Goal: Find specific page/section: Find specific page/section

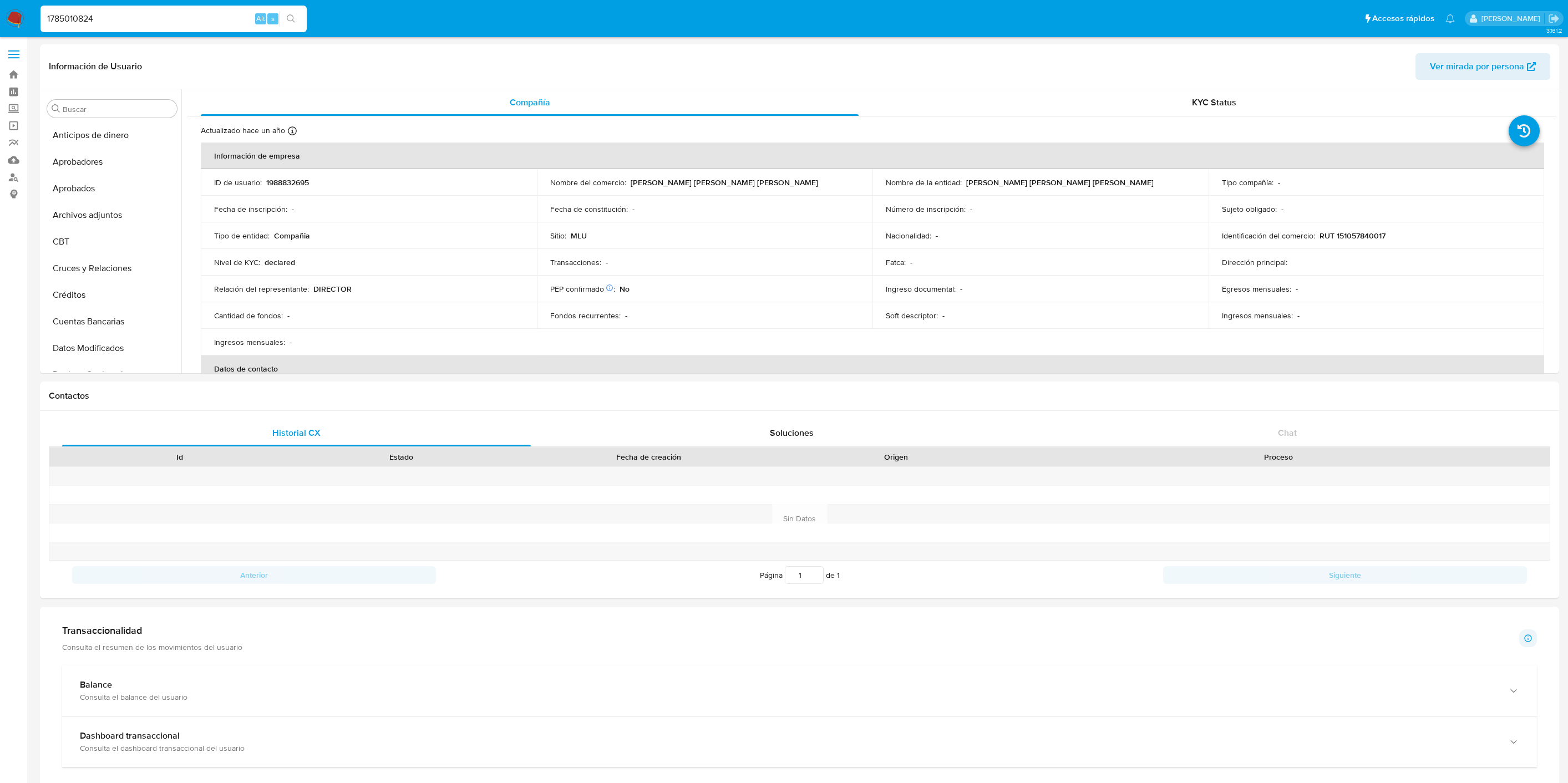
select select "10"
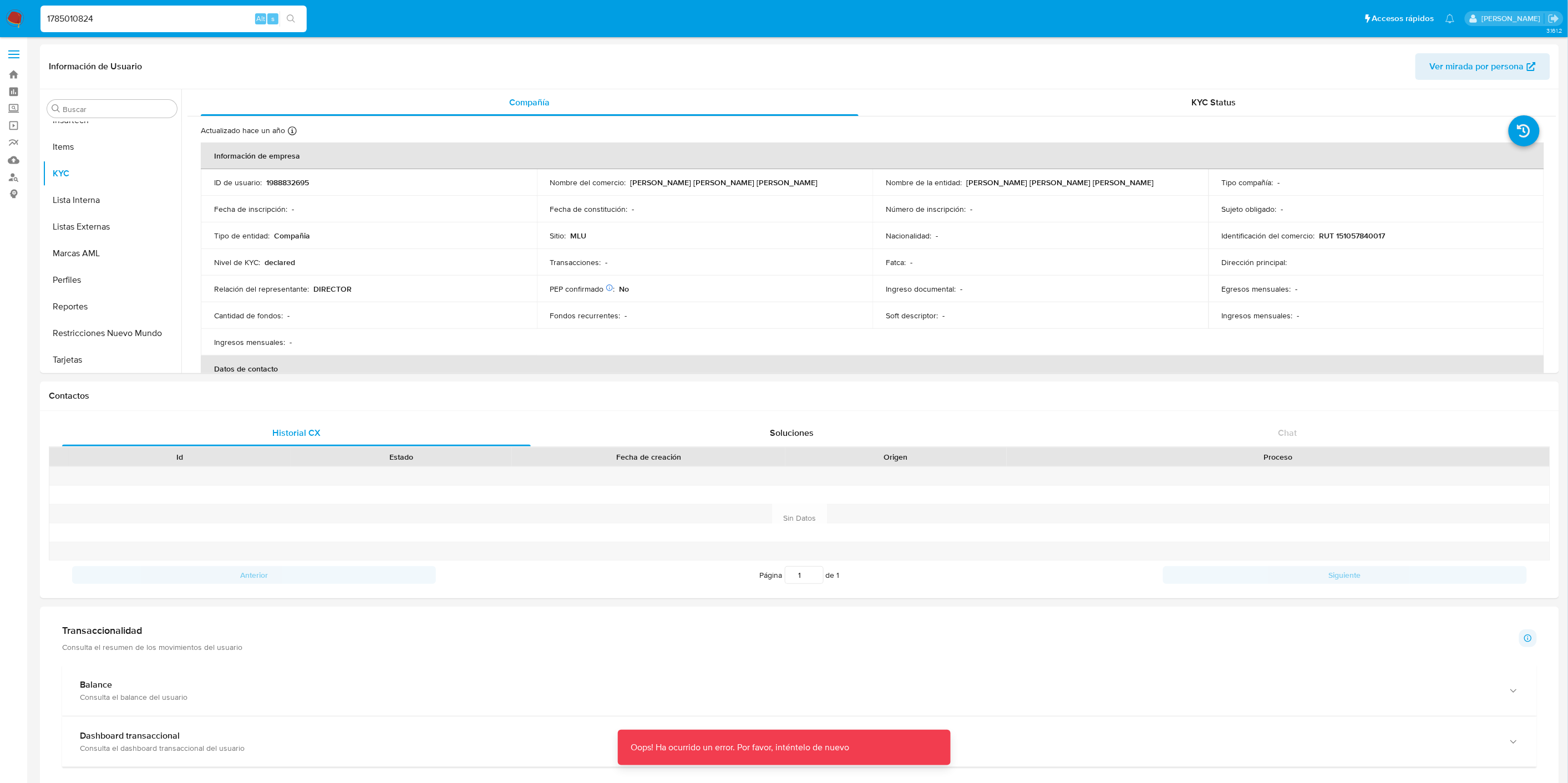
click at [140, 22] on input "1785010824" at bounding box center [174, 18] width 266 height 14
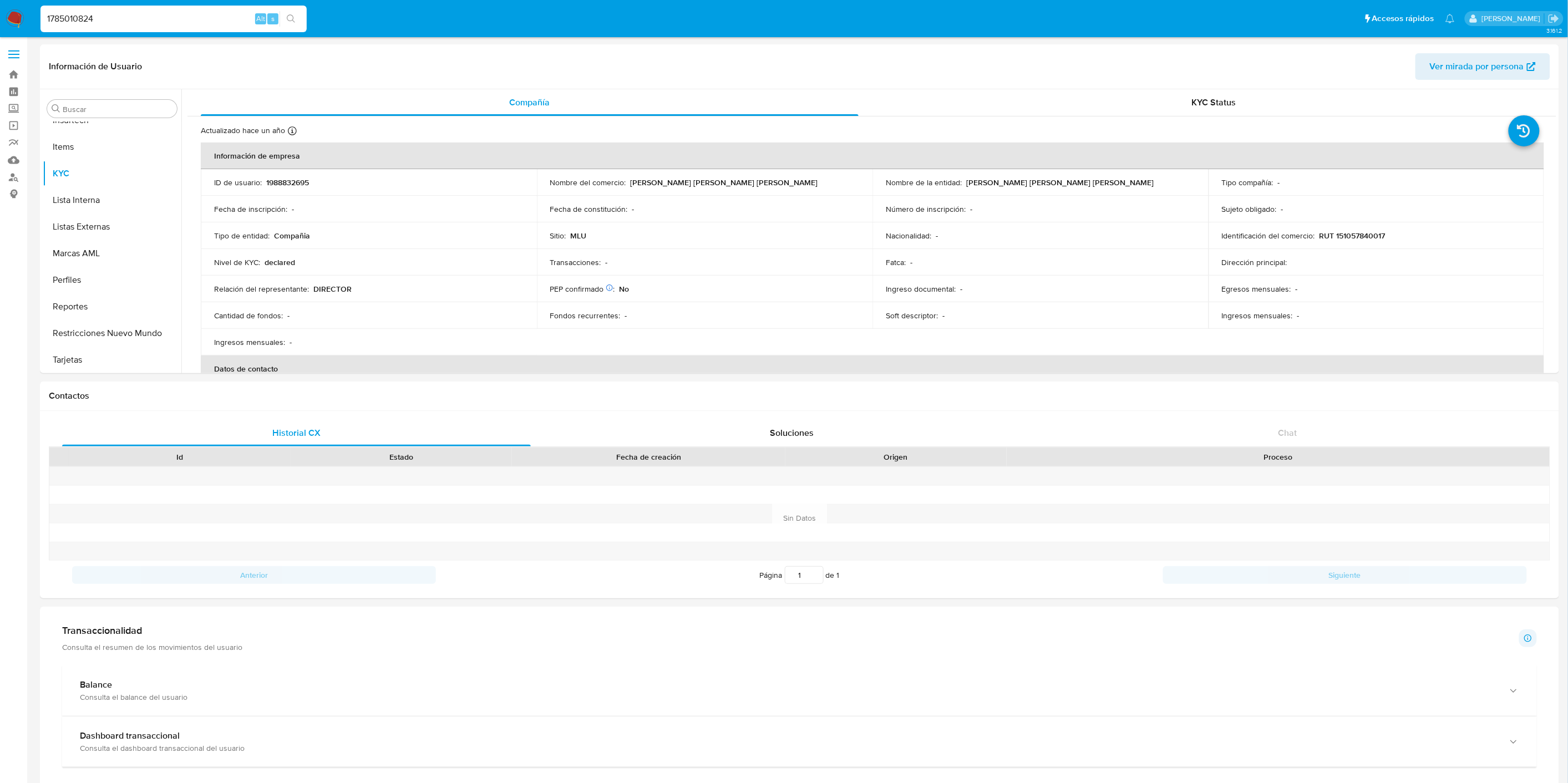
click at [101, 21] on input "1785010824" at bounding box center [174, 18] width 266 height 14
paste input "80172759"
type input "801727594"
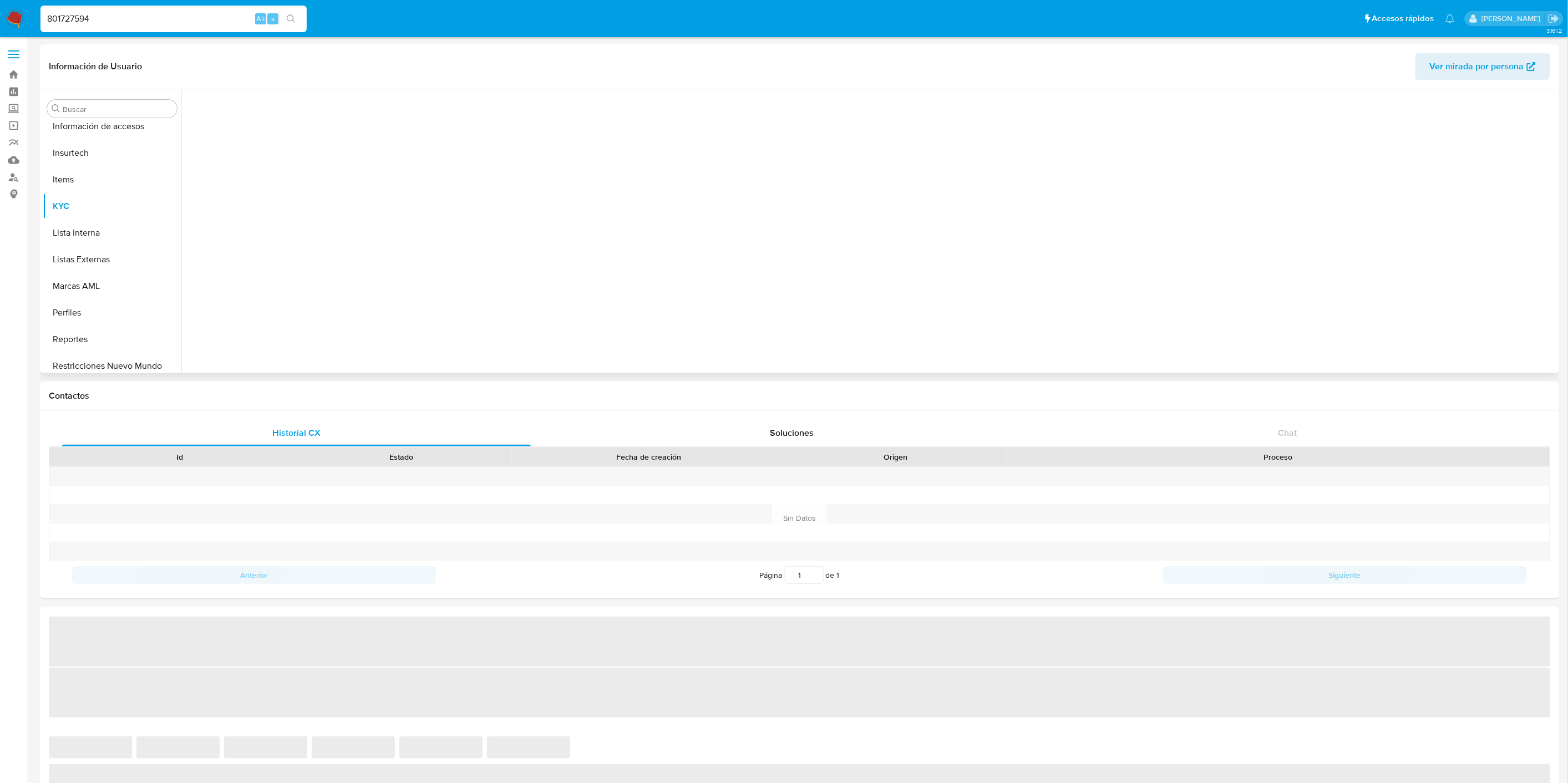
scroll to position [548, 0]
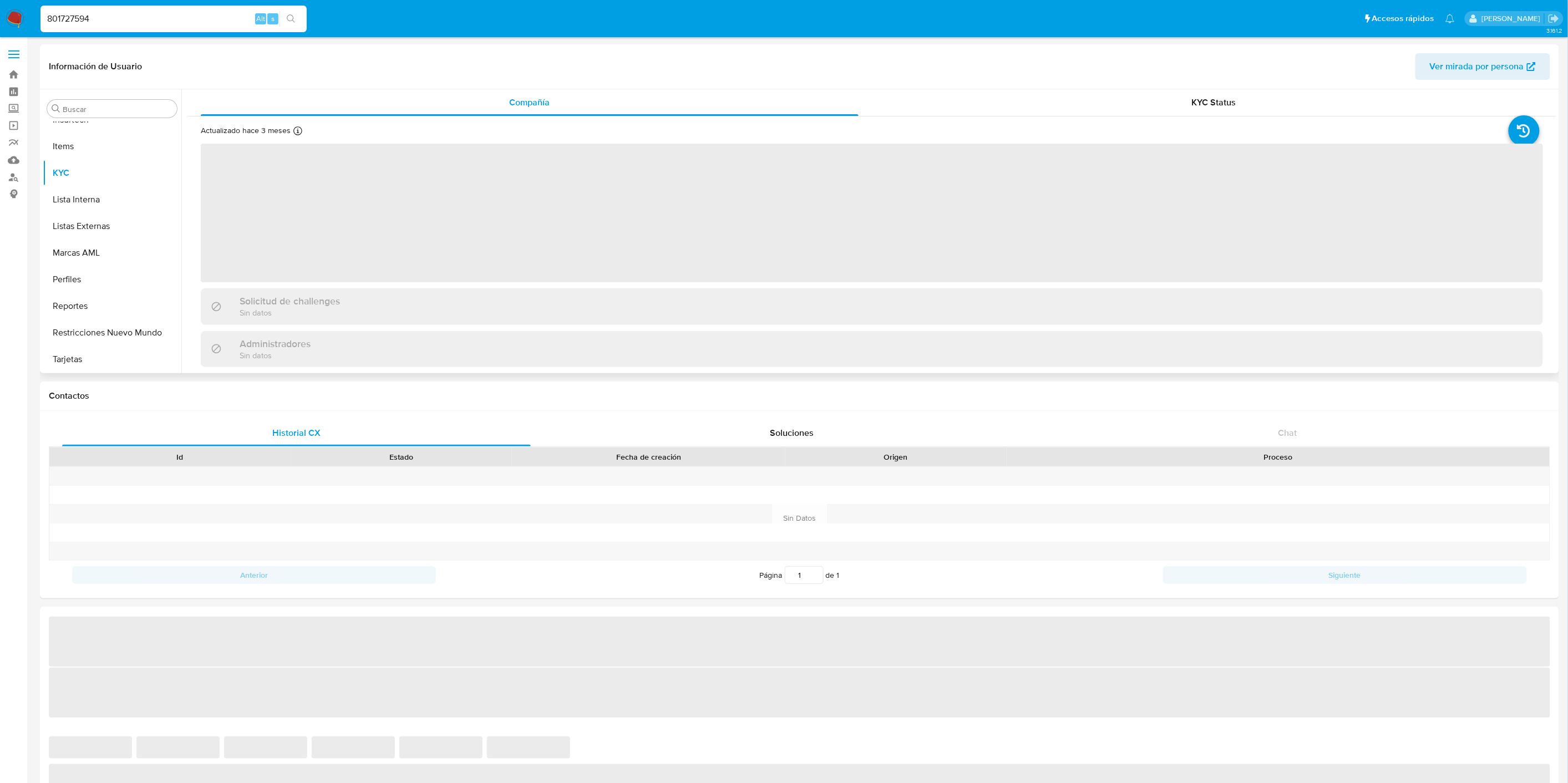
select select "10"
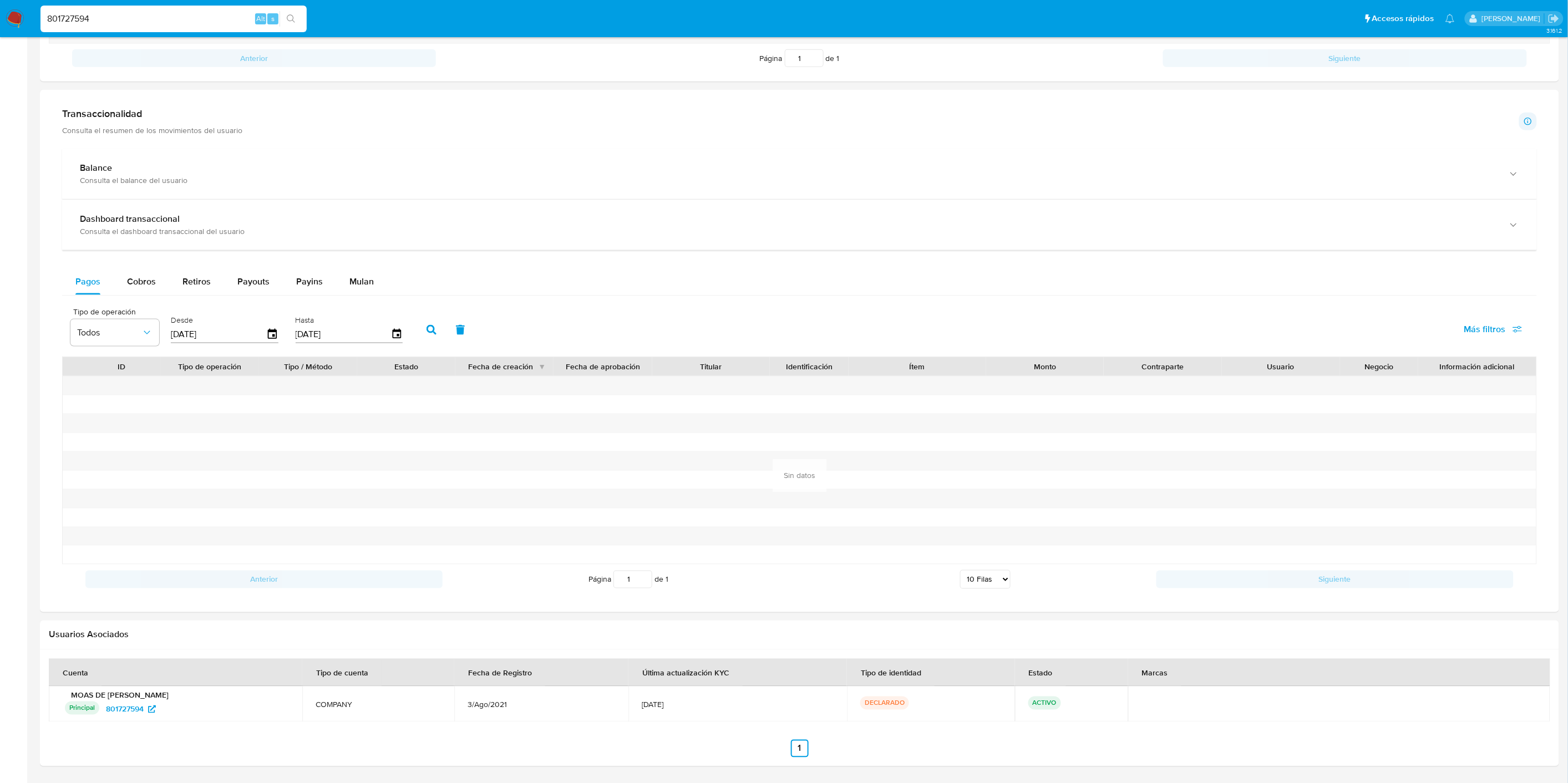
scroll to position [557, 0]
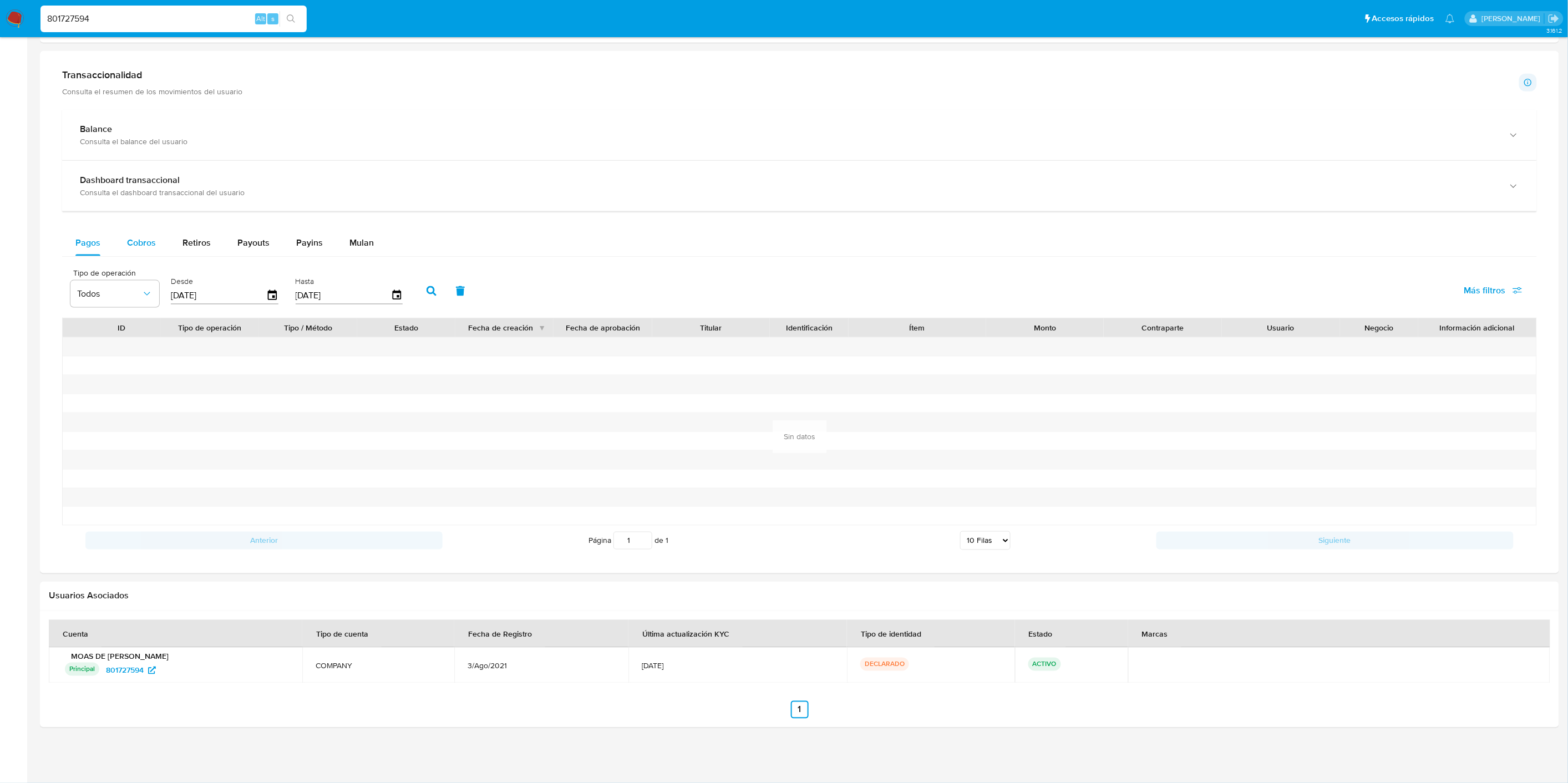
click at [136, 249] on span "Cobros" at bounding box center [141, 242] width 29 height 12
select select "10"
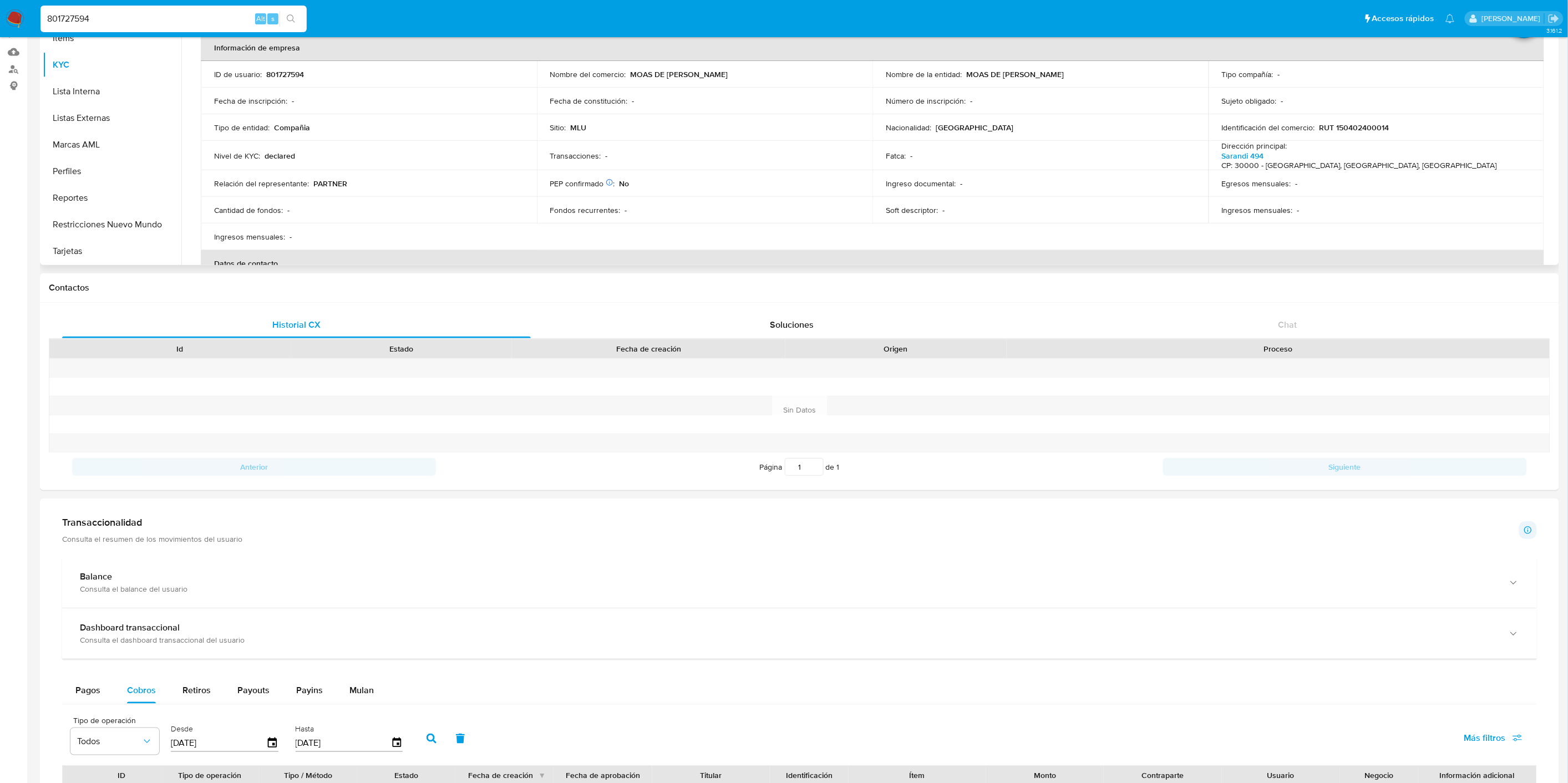
scroll to position [0, 0]
